Goal: Transaction & Acquisition: Book appointment/travel/reservation

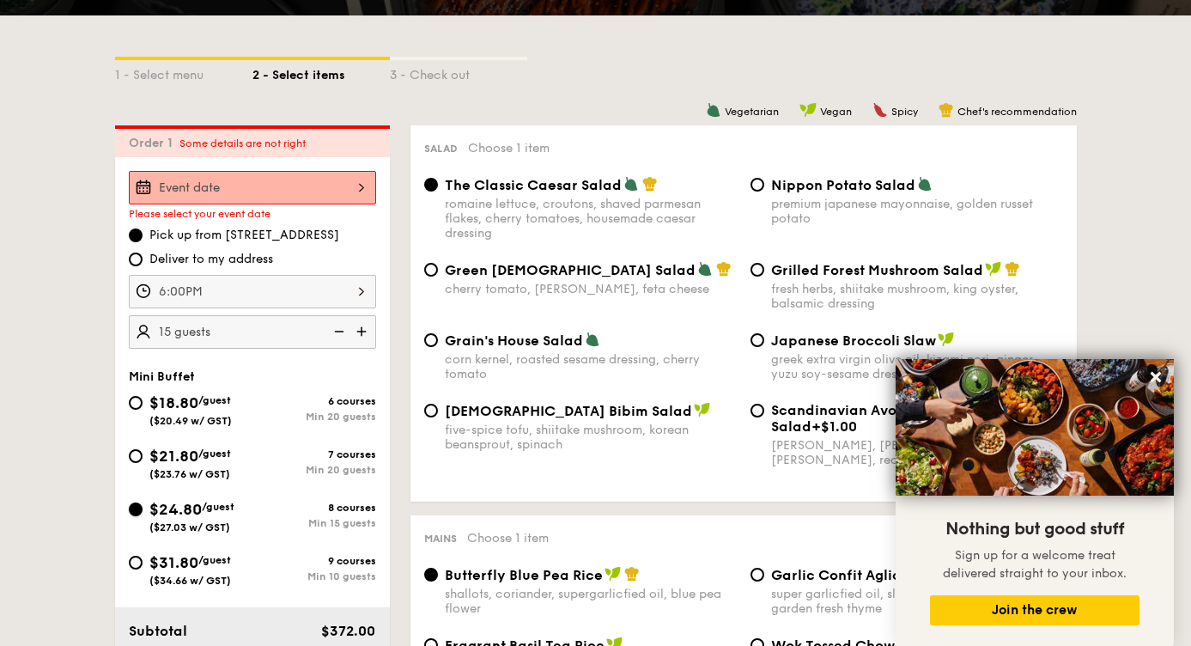
scroll to position [368, 0]
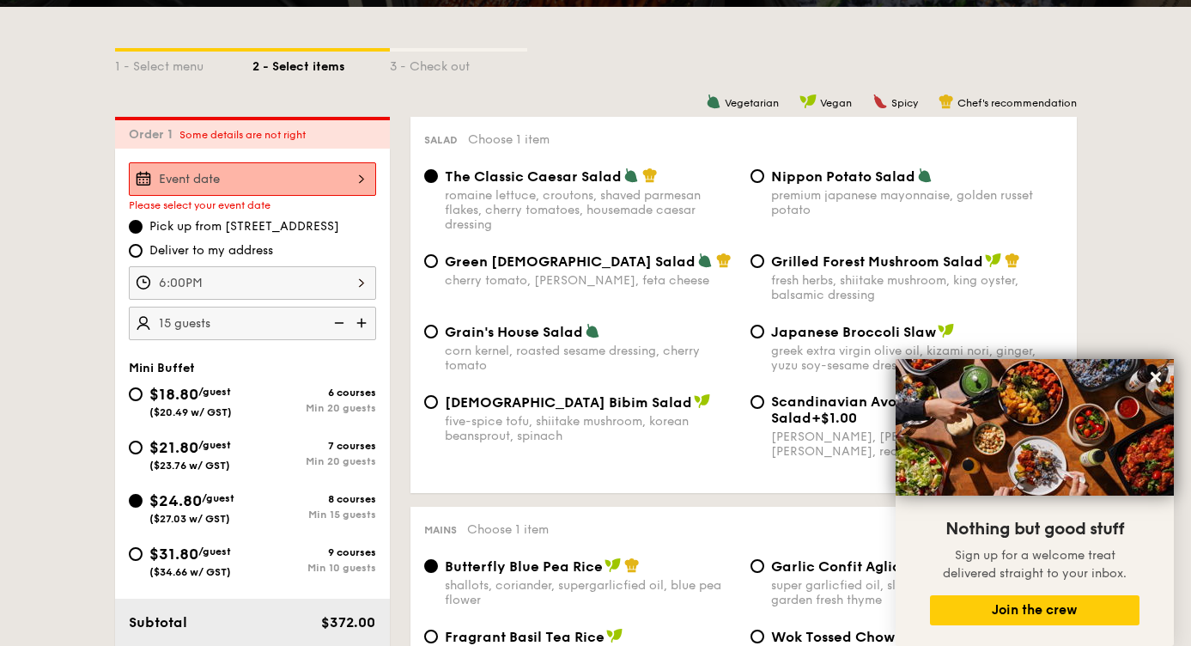
select select
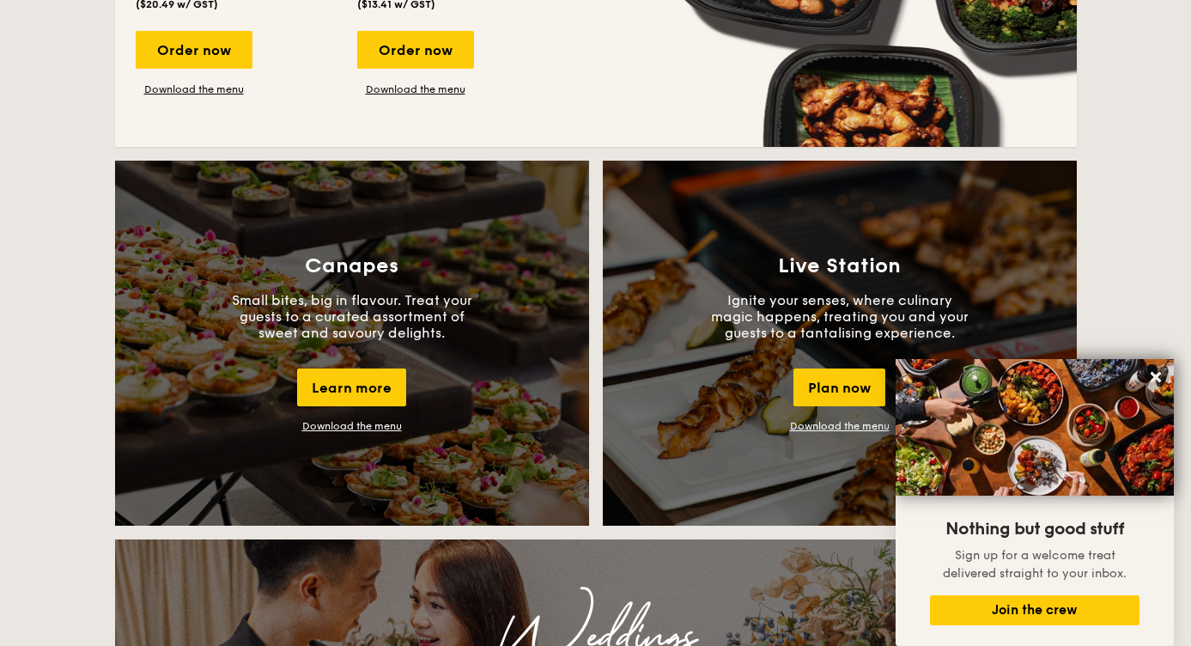
scroll to position [1403, 0]
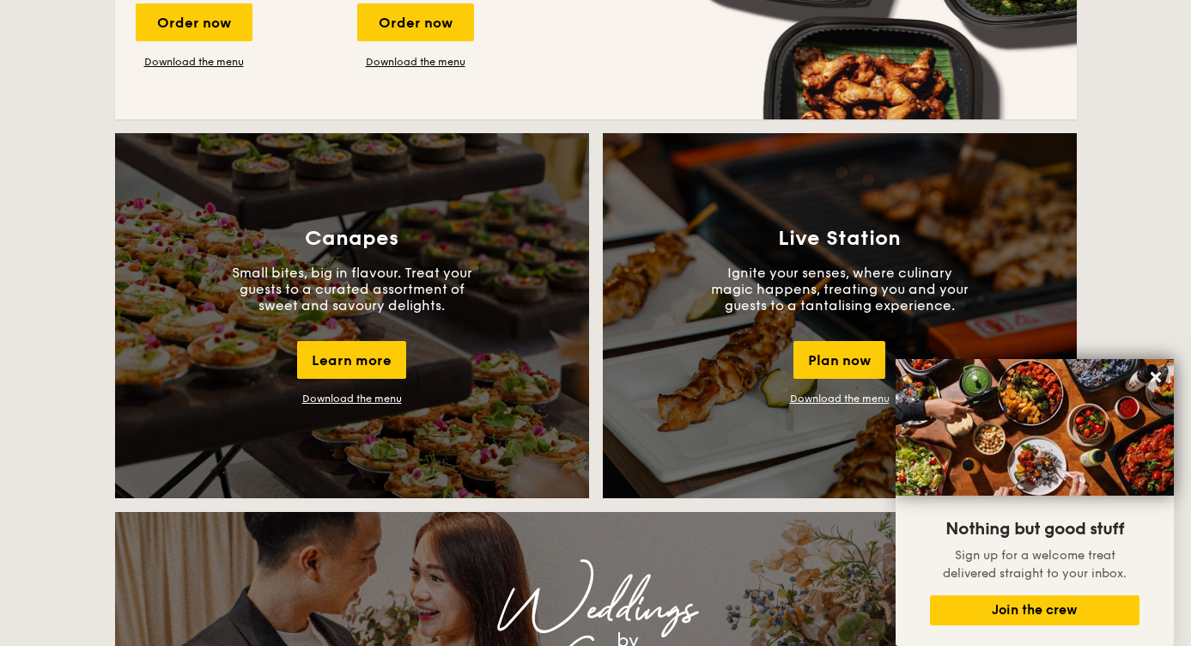
scroll to position [221, 0]
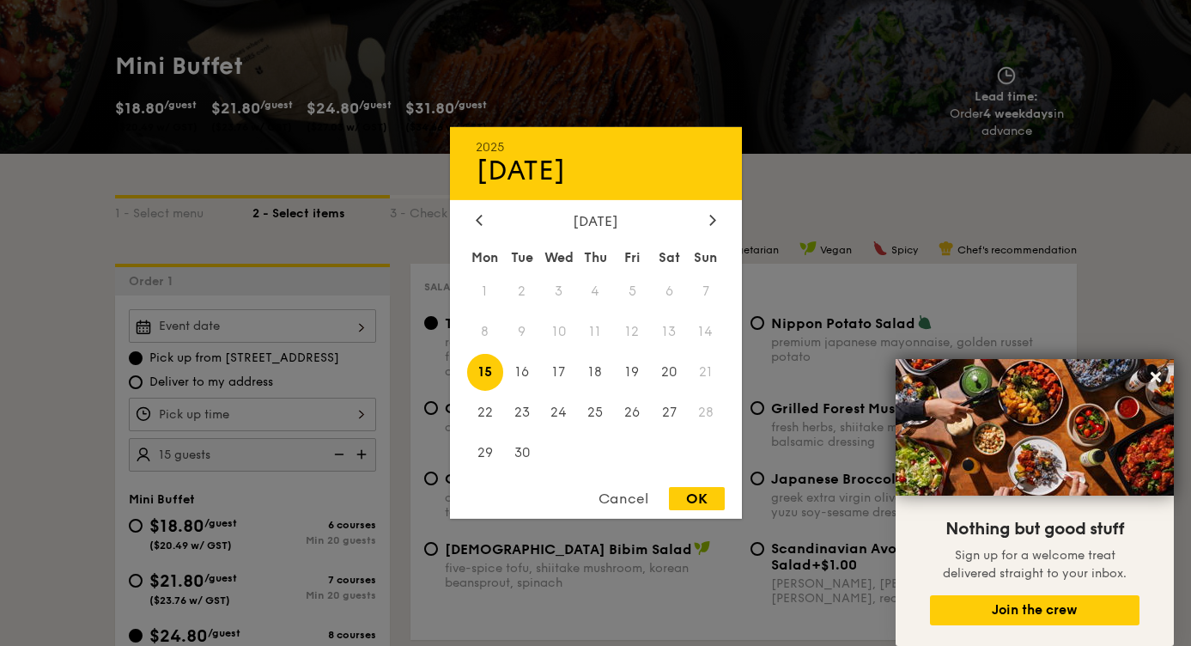
click at [354, 322] on div "2025 Sep [DATE] Tue Wed Thu Fri Sat Sun 1 2 3 4 5 6 7 8 9 10 11 12 13 14 15 16 …" at bounding box center [252, 325] width 247 height 33
